Goal: Check status

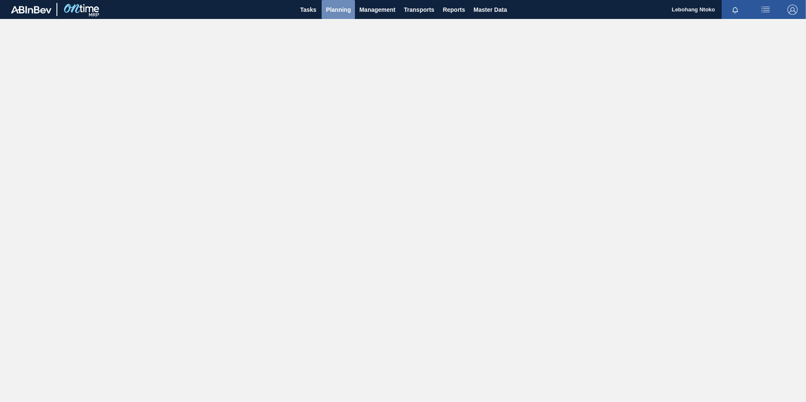
click at [337, 9] on span "Planning" at bounding box center [338, 10] width 25 height 10
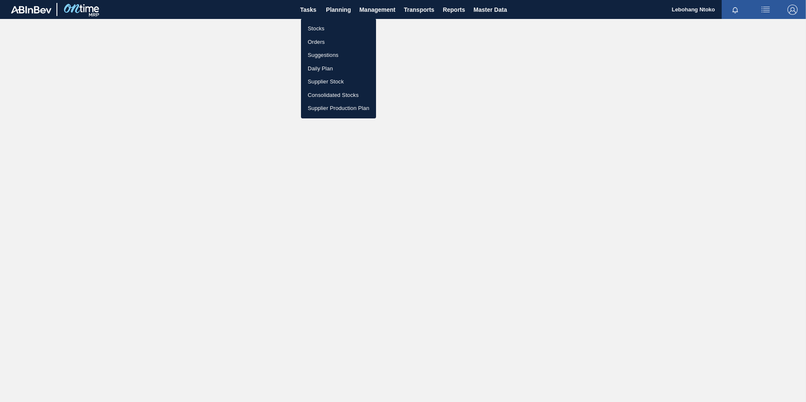
click at [320, 27] on li "Stocks" at bounding box center [338, 28] width 75 height 13
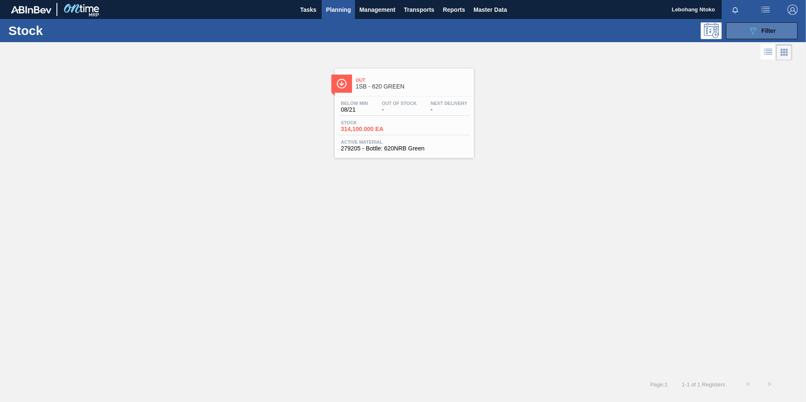
click at [763, 33] on span "Filter" at bounding box center [768, 30] width 14 height 7
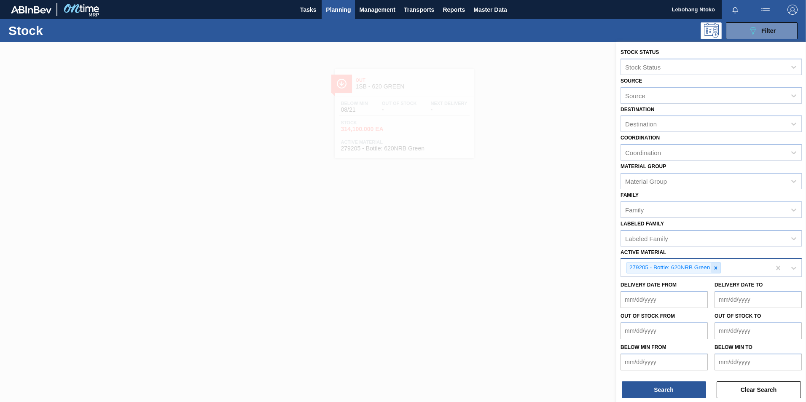
click at [719, 269] on div at bounding box center [715, 268] width 9 height 11
paste Material "283652"
type Material "283652"
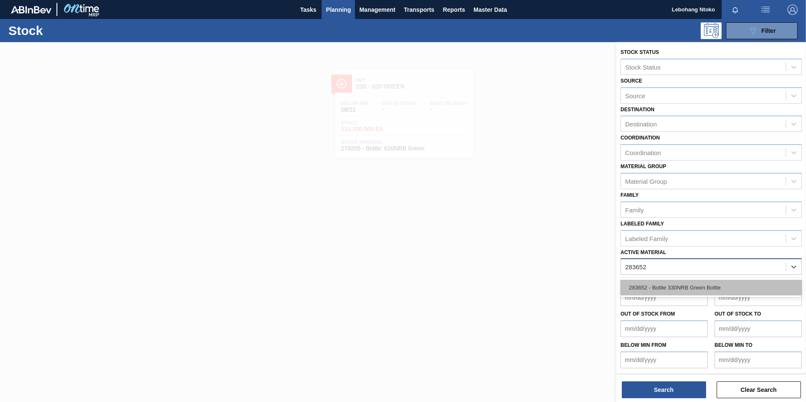
click at [693, 287] on div "283652 - Bottle 330NRB Green Bottle" at bounding box center [711, 288] width 181 height 16
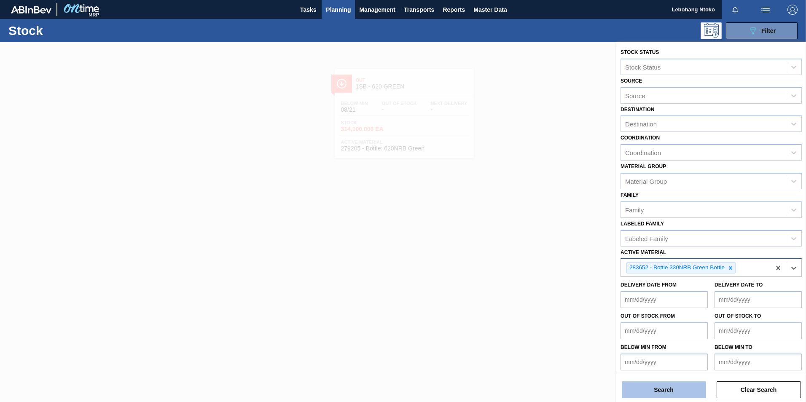
click at [670, 397] on button "Search" at bounding box center [664, 390] width 84 height 17
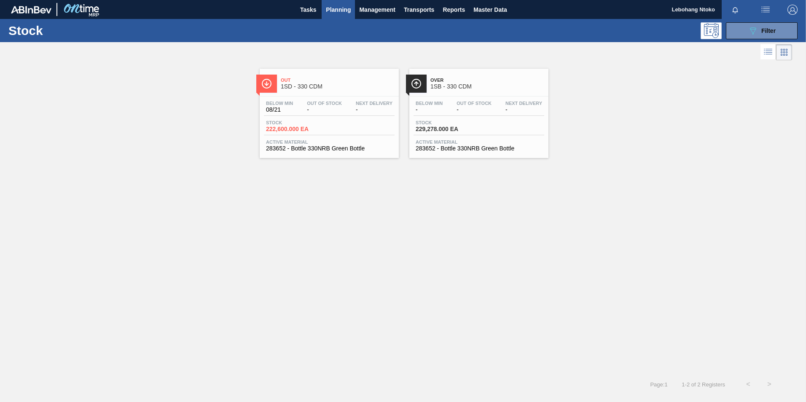
click at [459, 101] on span "Out Of Stock" at bounding box center [474, 103] width 35 height 5
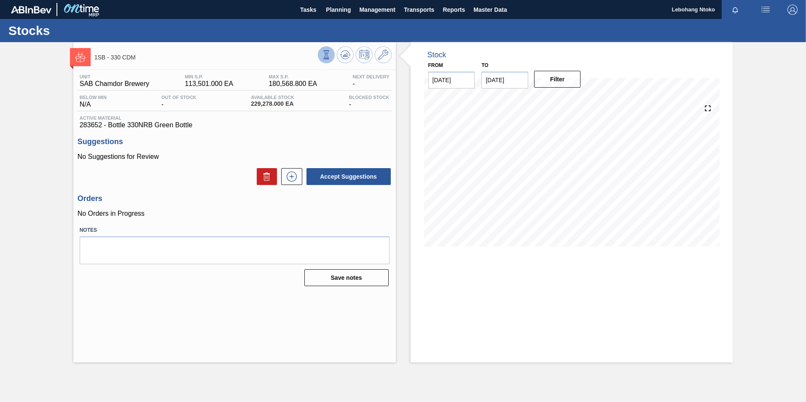
click at [325, 54] on icon at bounding box center [326, 54] width 9 height 9
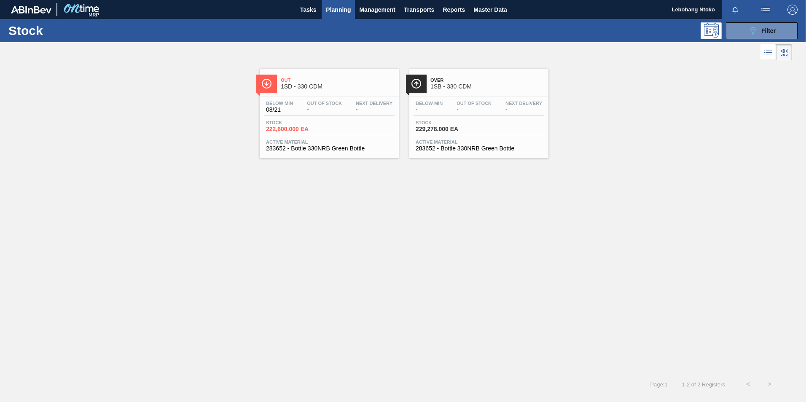
click at [449, 111] on div "Below Min - Out Of Stock - Next Delivery -" at bounding box center [479, 108] width 131 height 15
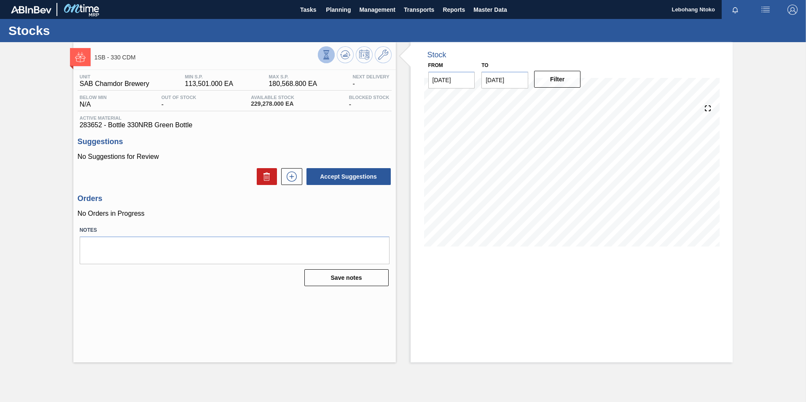
click at [328, 56] on icon at bounding box center [326, 54] width 9 height 9
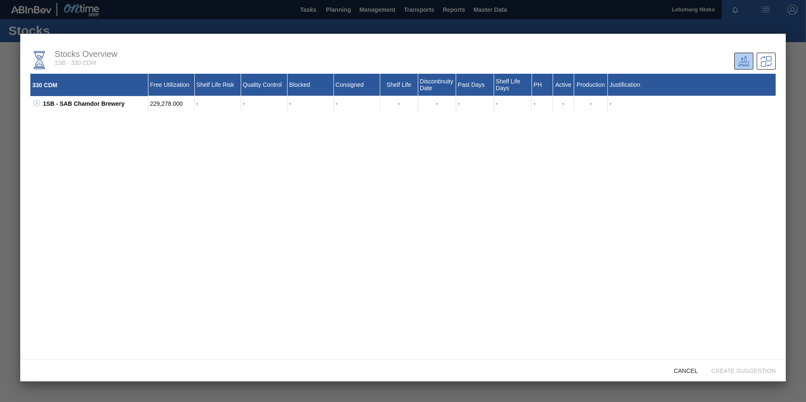
click at [804, 156] on div at bounding box center [403, 201] width 806 height 402
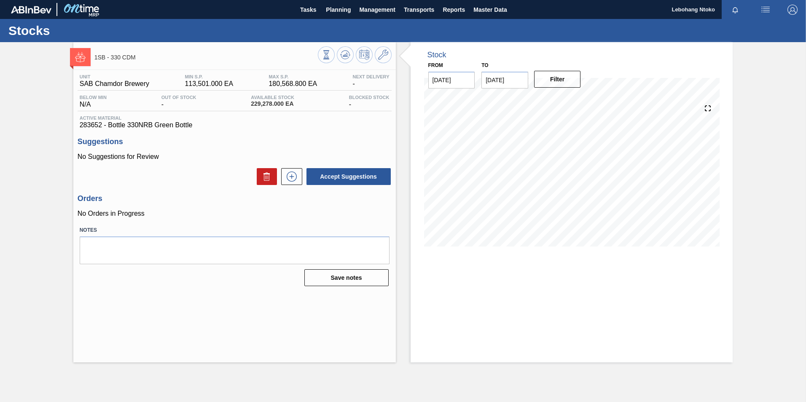
click at [551, 250] on div "08/25 Stock Projection 229,278 SAP Planning 0 Target Point 180,568.8" at bounding box center [572, 175] width 296 height 169
click at [259, 240] on textarea at bounding box center [235, 250] width 310 height 28
